Goal: Information Seeking & Learning: Learn about a topic

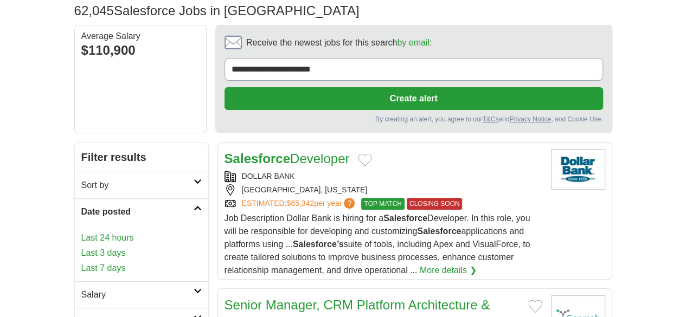
click at [81, 231] on link "Last 24 hours" at bounding box center [141, 237] width 120 height 13
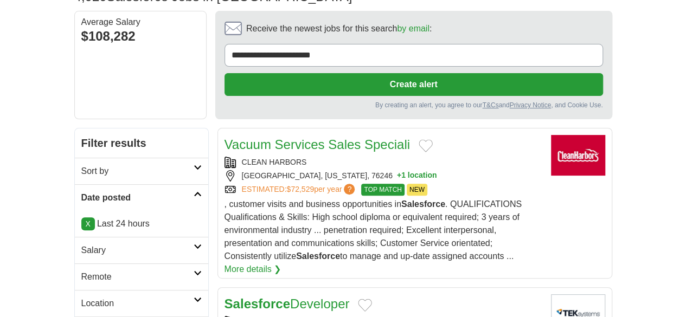
scroll to position [91, 0]
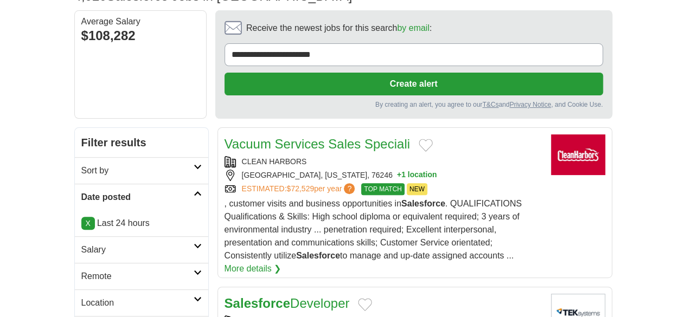
click at [75, 263] on link "Remote" at bounding box center [141, 276] width 133 height 27
click at [81, 298] on link "Remote jobs" at bounding box center [105, 302] width 49 height 9
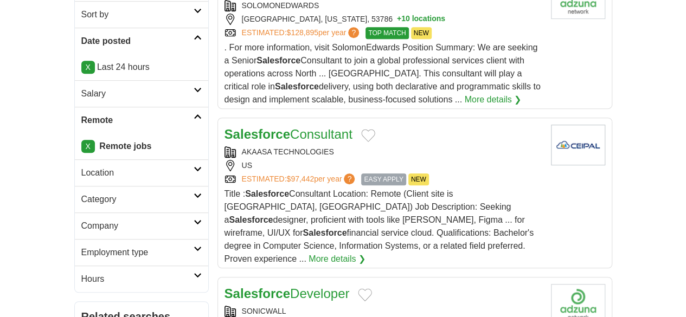
scroll to position [248, 0]
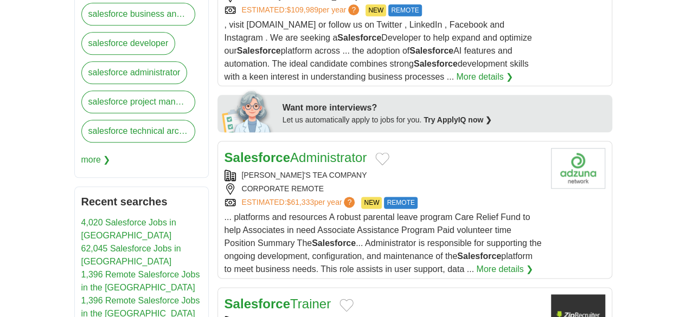
scroll to position [623, 0]
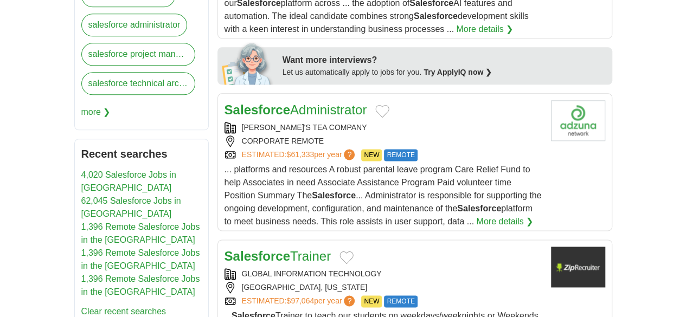
click at [405, 282] on div "[GEOGRAPHIC_DATA], [US_STATE]" at bounding box center [383, 287] width 318 height 11
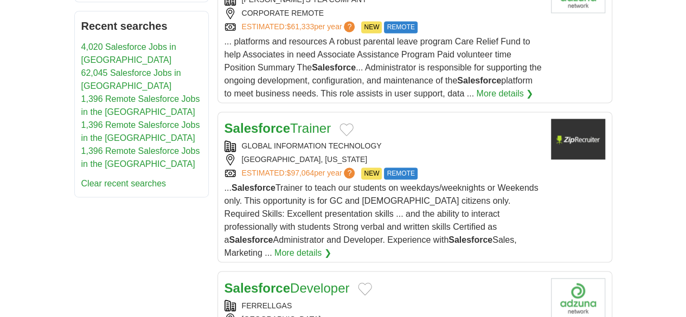
scroll to position [752, 0]
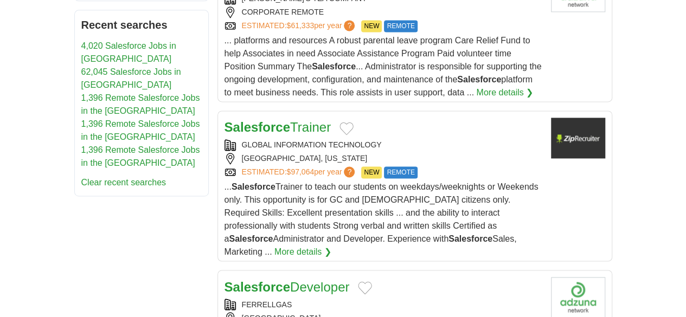
click at [418, 312] on div "UNITED STATES" at bounding box center [383, 317] width 318 height 11
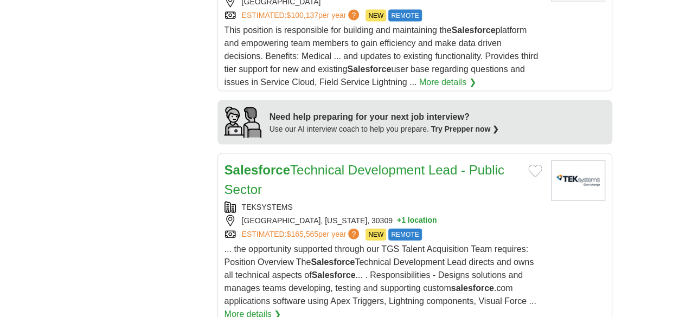
scroll to position [1070, 0]
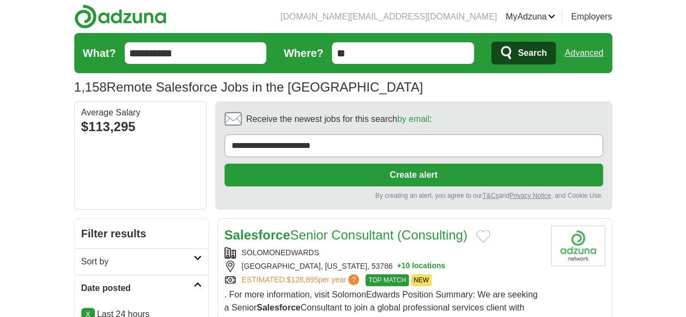
scroll to position [115, 0]
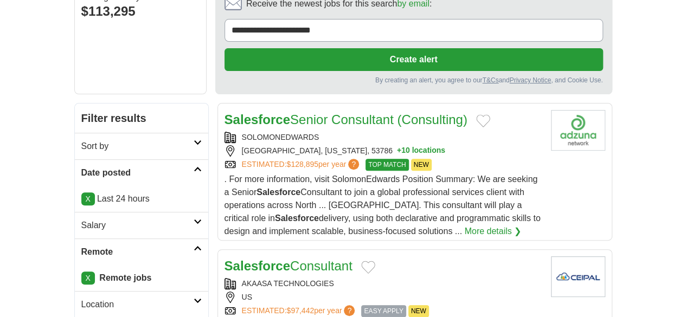
click at [75, 186] on div "X Last 24 hours" at bounding box center [141, 199] width 133 height 26
click at [81, 192] on link "X" at bounding box center [88, 198] width 14 height 13
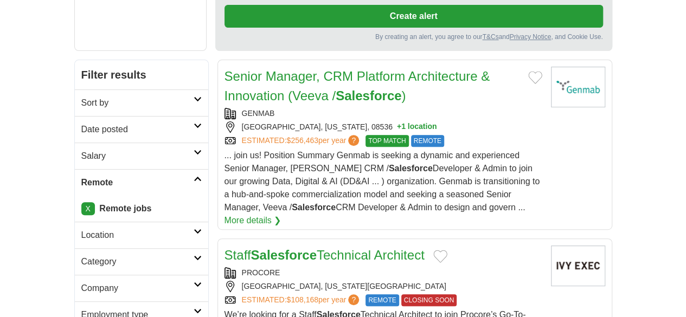
click at [81, 123] on h2 "Date posted" at bounding box center [137, 129] width 112 height 13
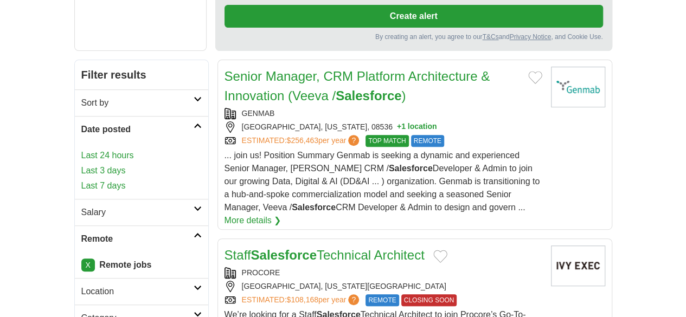
click at [81, 164] on link "Last 3 days" at bounding box center [141, 170] width 120 height 13
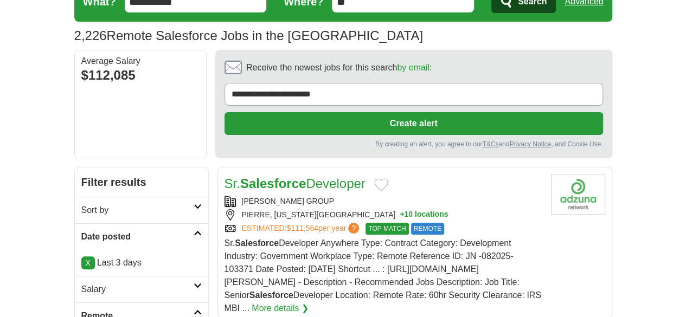
scroll to position [53, 0]
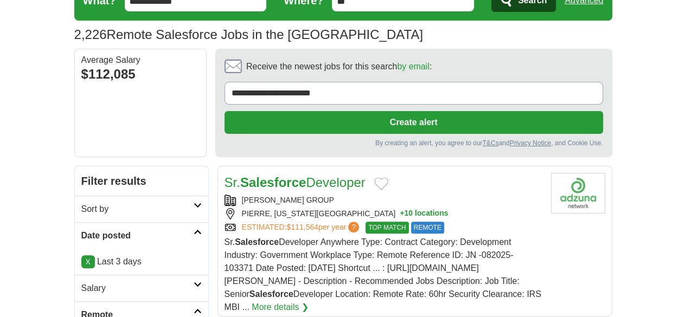
click at [430, 208] on div "PIERRE, SOUTH DAKOTA, 57501 + 10 locations" at bounding box center [383, 213] width 318 height 11
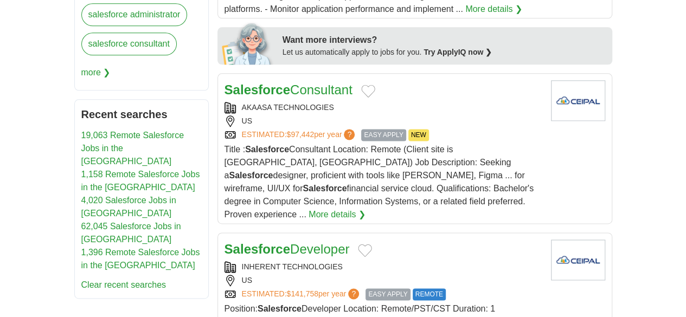
scroll to position [663, 0]
click at [455, 261] on div "INHERENT TECHNOLOGIES" at bounding box center [383, 266] width 318 height 11
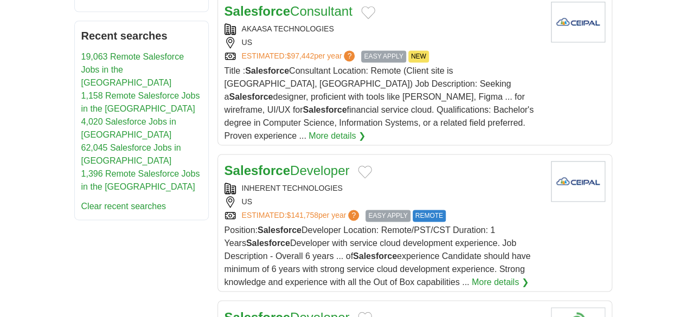
scroll to position [743, 0]
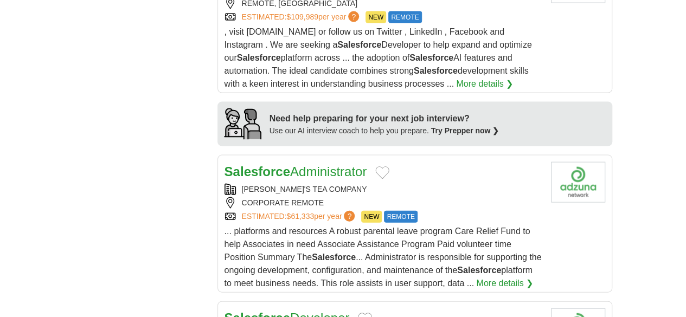
scroll to position [1087, 0]
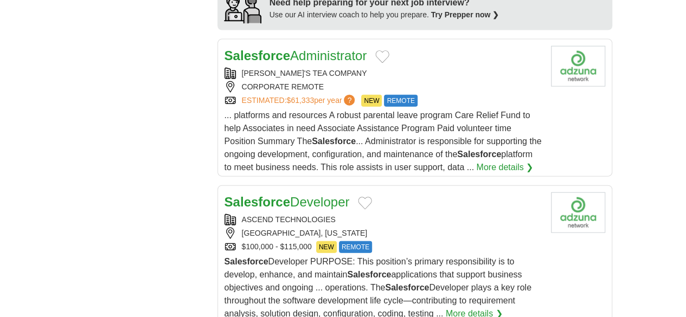
scroll to position [1204, 0]
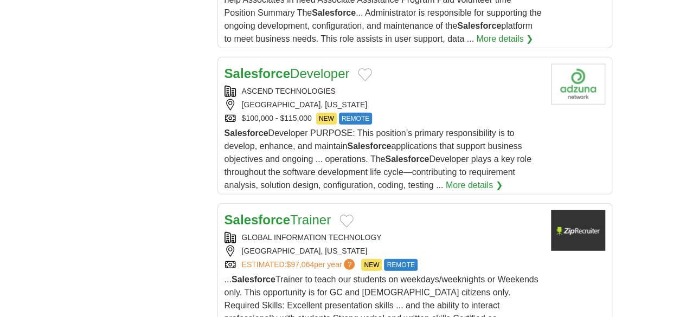
scroll to position [1384, 0]
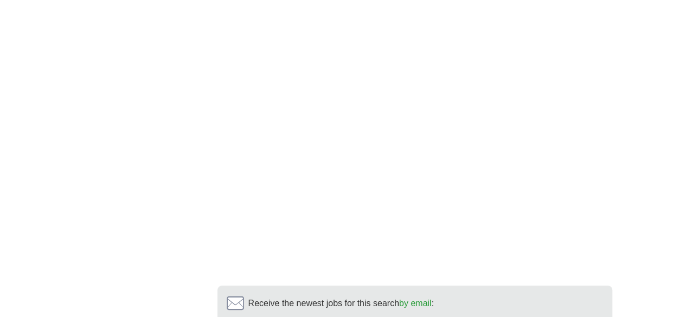
scroll to position [2074, 0]
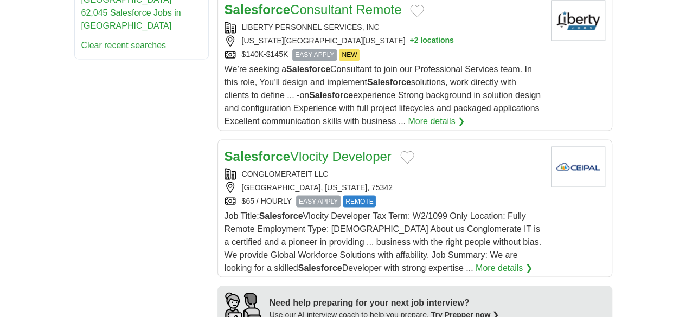
scroll to position [833, 0]
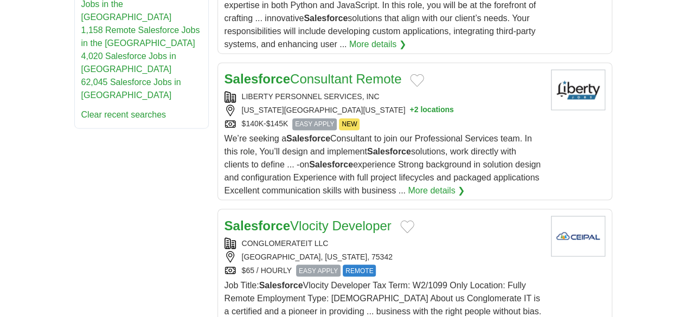
click at [414, 237] on div "CONGLOMERATEIT LLC [GEOGRAPHIC_DATA], [US_STATE], 75342 $65 / HOURLY EASY APPLY…" at bounding box center [383, 256] width 318 height 39
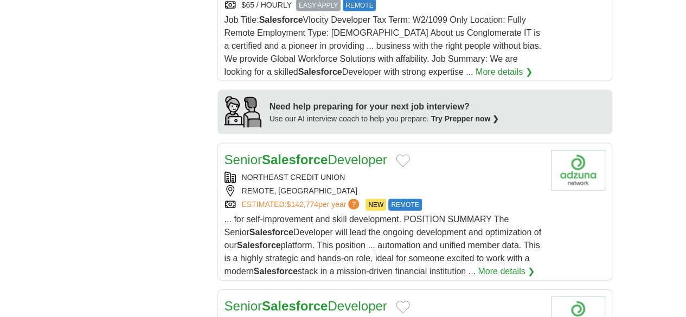
scroll to position [1095, 0]
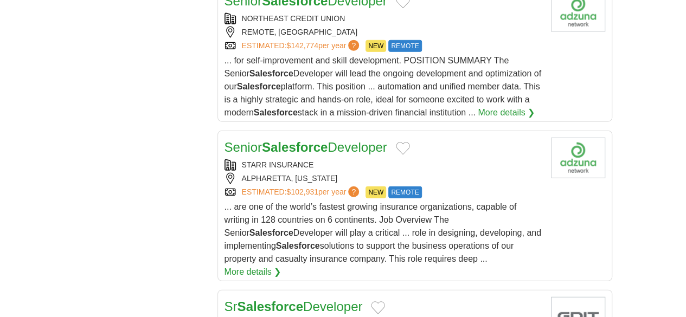
scroll to position [1257, 0]
click at [442, 296] on div "Sr Salesforce Developer" at bounding box center [383, 306] width 318 height 20
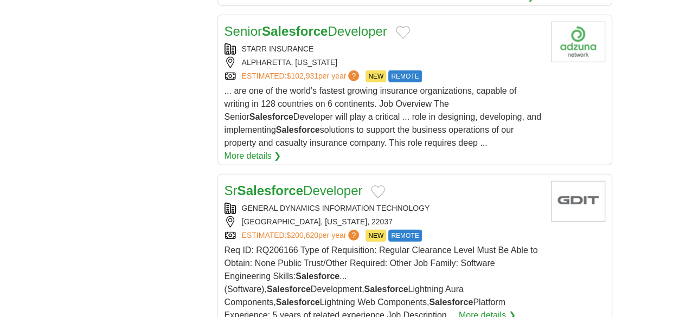
scroll to position [1377, 0]
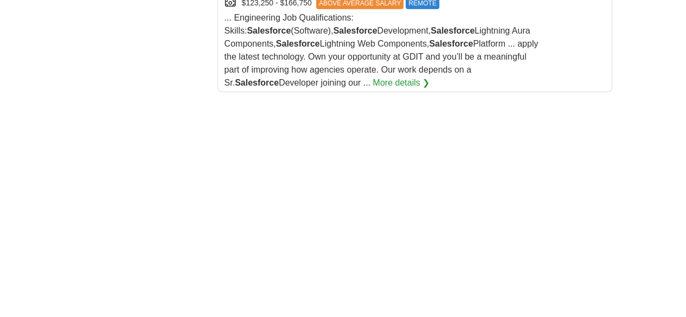
scroll to position [1761, 0]
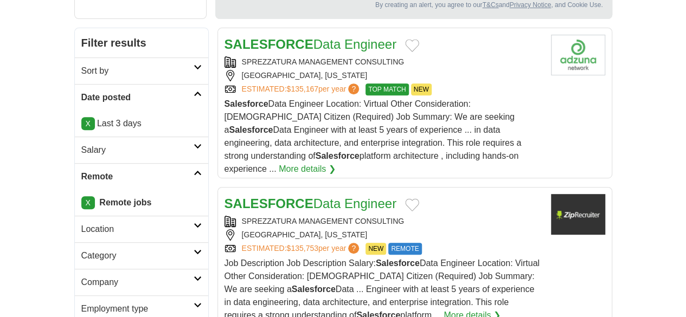
scroll to position [192, 0]
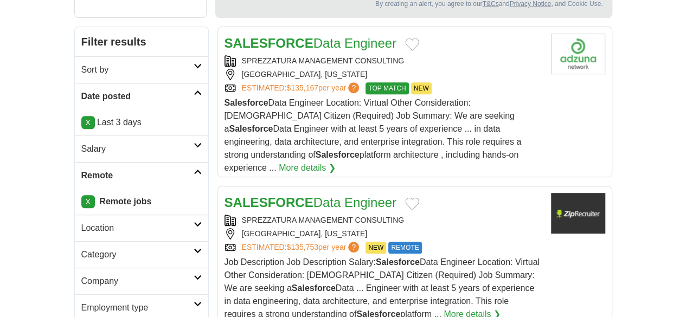
click at [440, 215] on div "SPREZZATURA MANAGEMENT CONSULTING ARLINGTON, VIRGINIA ESTIMATED: $135,753 per y…" at bounding box center [383, 234] width 318 height 39
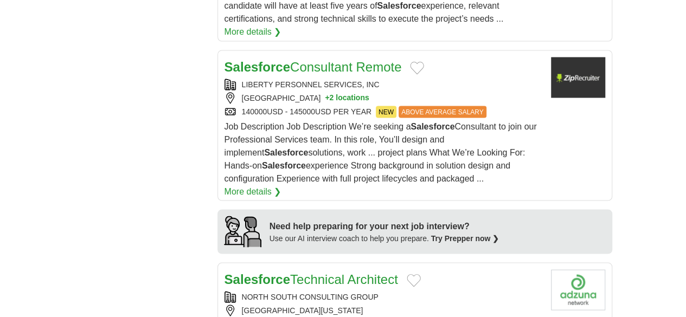
scroll to position [1006, 0]
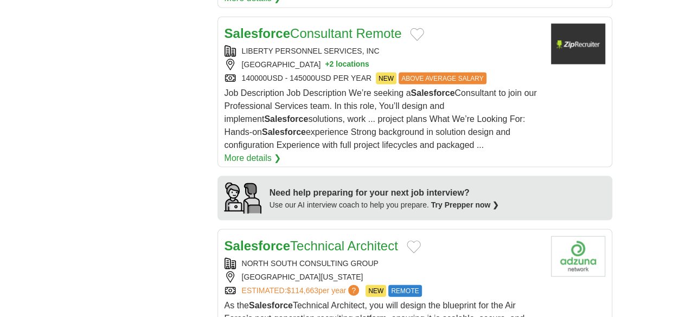
click at [436, 271] on div "ELIZABETHTOWN, KENTUCKY, 42701" at bounding box center [383, 276] width 318 height 11
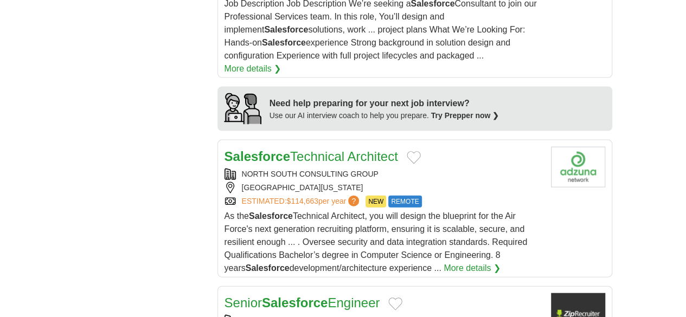
scroll to position [1099, 0]
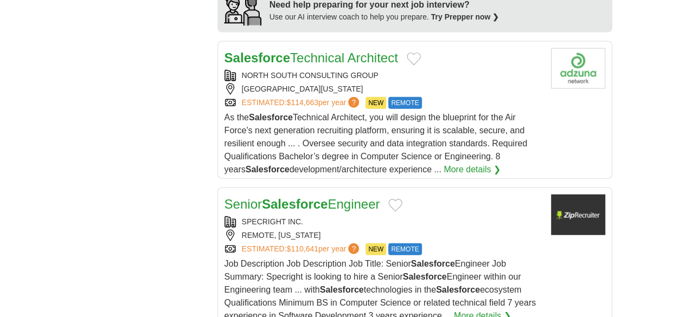
scroll to position [1194, 0]
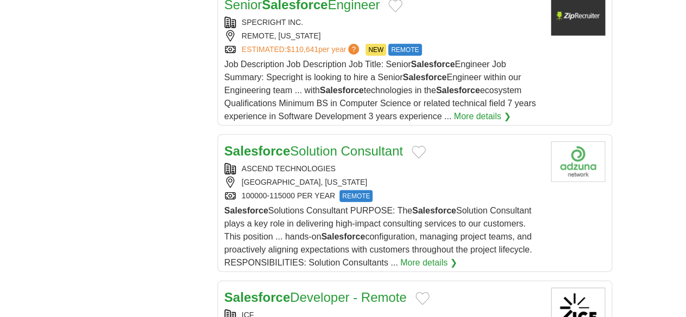
scroll to position [1394, 0]
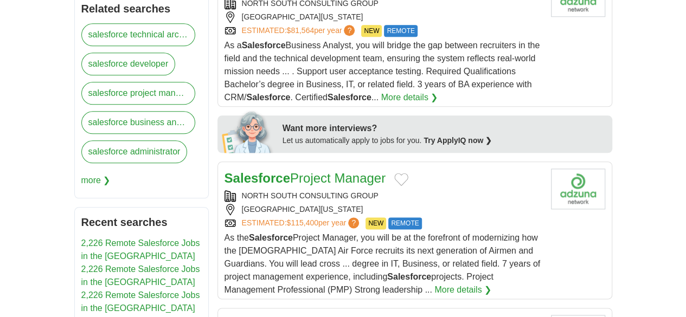
scroll to position [557, 0]
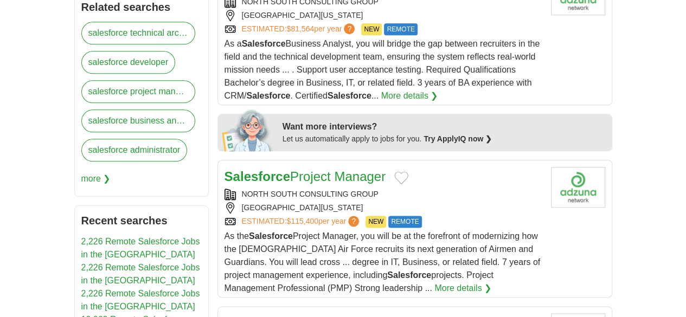
click at [449, 160] on article "Salesforce Project Manager NORTH SOUTH CONSULTING GROUP [GEOGRAPHIC_DATA], [US_…" at bounding box center [414, 229] width 395 height 138
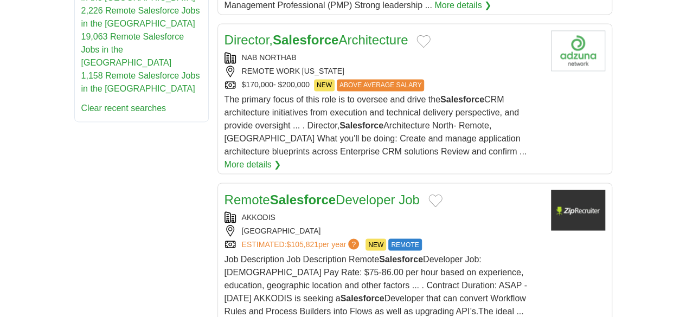
scroll to position [840, 0]
click at [455, 211] on div "AKKODIS" at bounding box center [383, 216] width 318 height 11
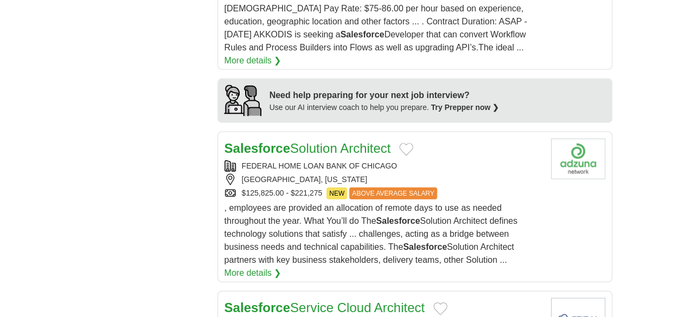
scroll to position [1150, 0]
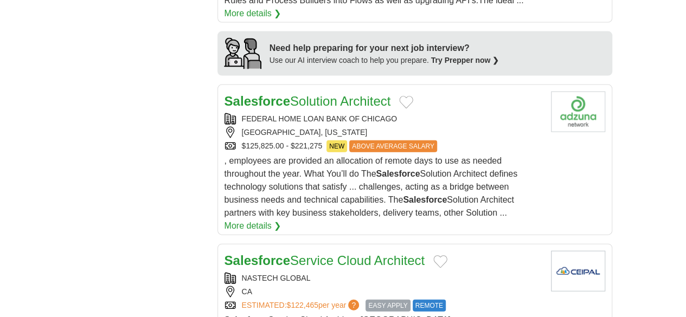
click at [434, 300] on div "ESTIMATED: $122,465 per year ? EASY APPLY REMOTE" at bounding box center [383, 306] width 318 height 12
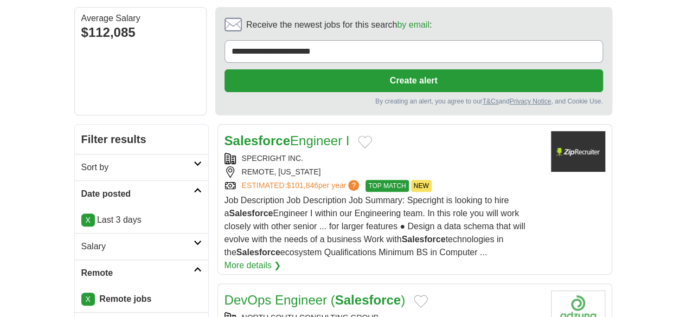
scroll to position [0, 0]
